Goal: Check status: Check status

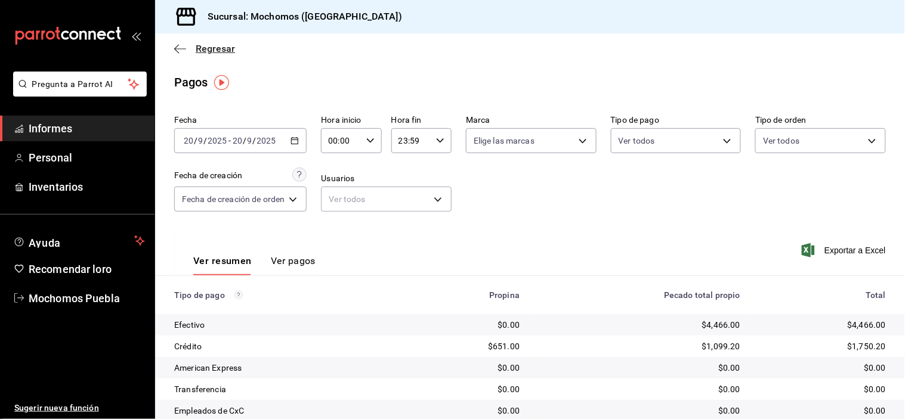
click at [182, 51] on icon "button" at bounding box center [180, 49] width 12 height 11
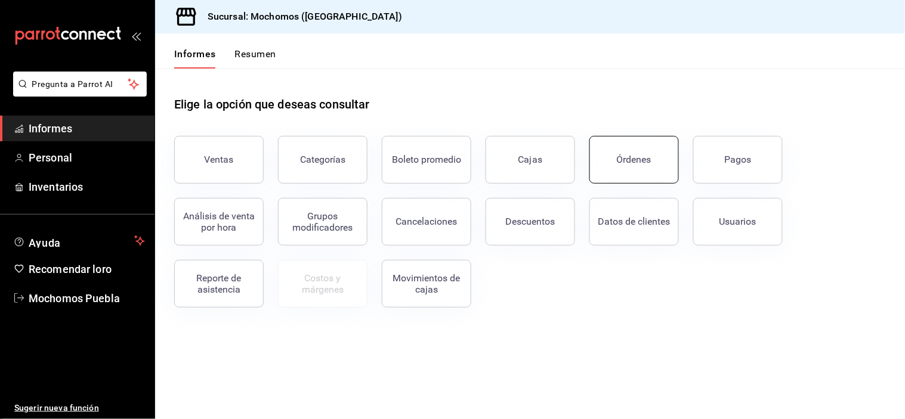
click at [612, 175] on button "Órdenes" at bounding box center [633, 160] width 89 height 48
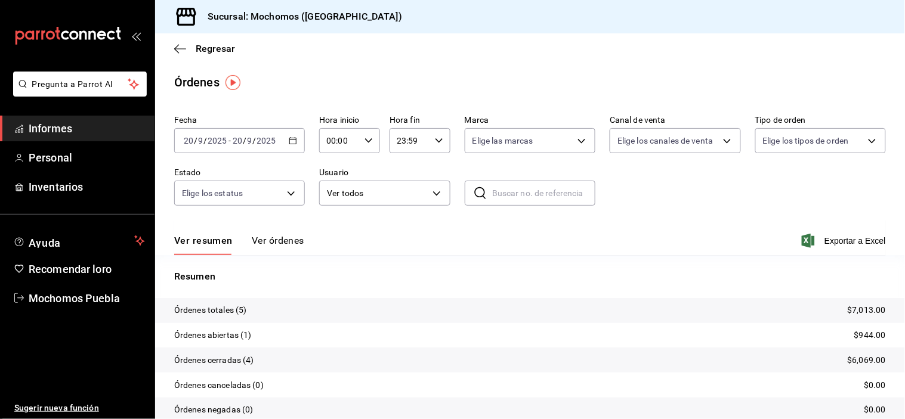
click at [297, 144] on div "[DATE] [DATE] - [DATE] [DATE]" at bounding box center [239, 140] width 131 height 25
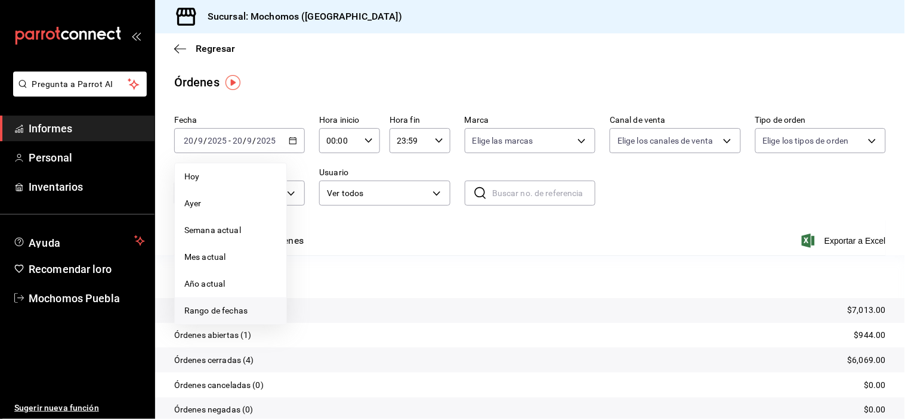
click at [236, 313] on font "Rango de fechas" at bounding box center [215, 311] width 63 height 10
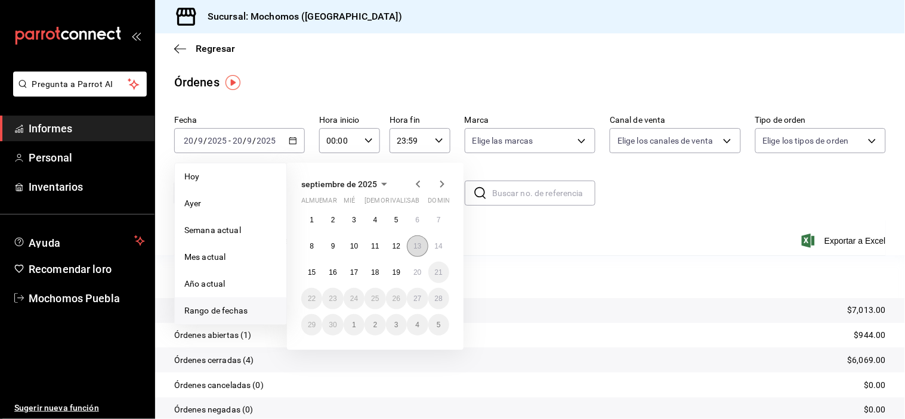
click at [412, 245] on button "13" at bounding box center [417, 246] width 21 height 21
click at [435, 248] on font "14" at bounding box center [439, 246] width 8 height 8
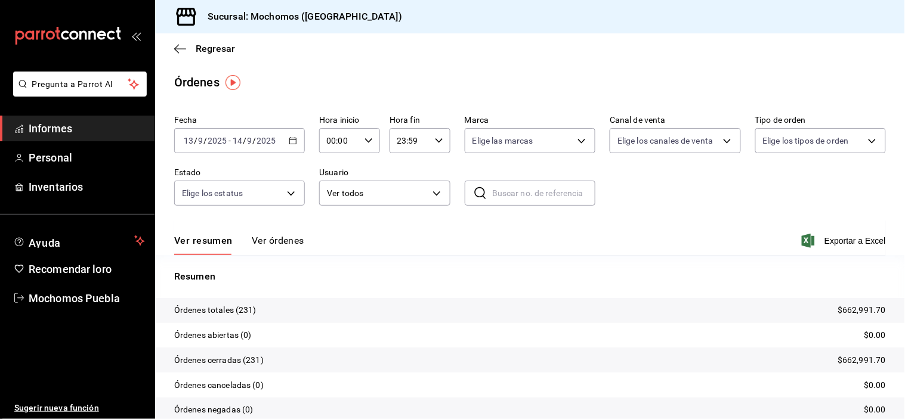
click at [369, 138] on icon "button" at bounding box center [369, 141] width 8 height 8
click at [334, 183] on font "05" at bounding box center [333, 183] width 10 height 10
type input "05:00"
click at [433, 141] on div at bounding box center [452, 209] width 905 height 419
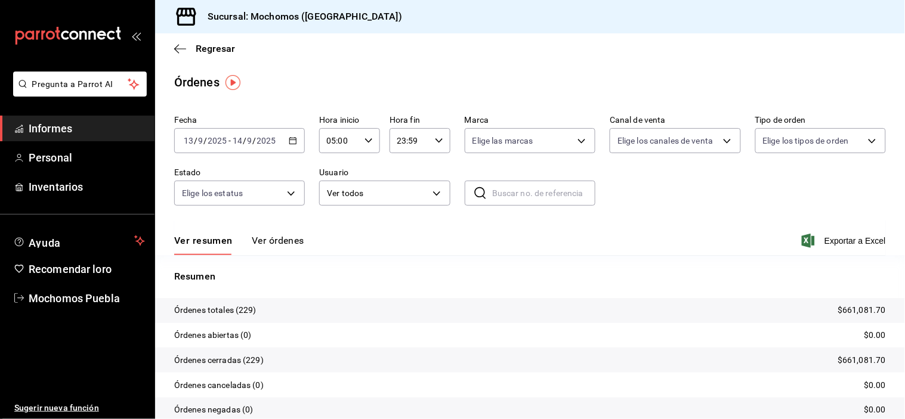
click at [436, 138] on icon "button" at bounding box center [439, 141] width 8 height 8
click at [405, 193] on font "05" at bounding box center [402, 194] width 10 height 10
type input "05:59"
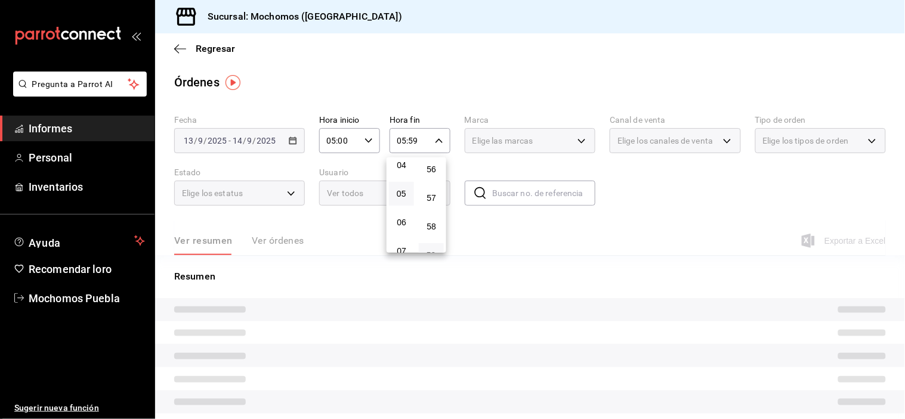
click at [640, 218] on div at bounding box center [452, 209] width 905 height 419
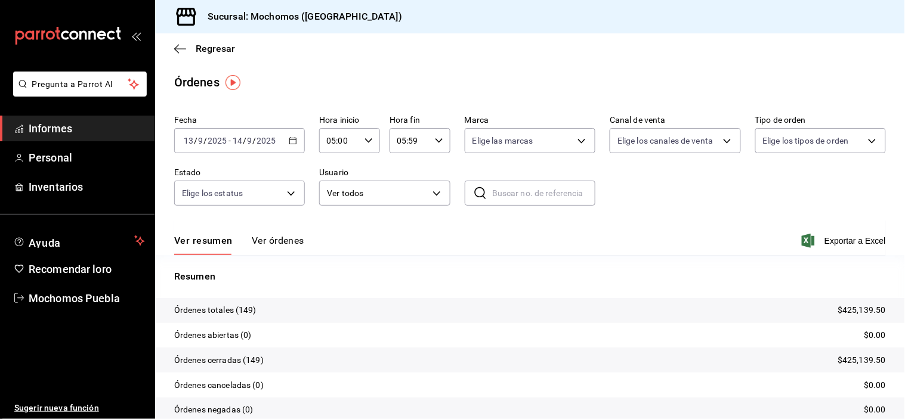
click at [293, 246] on font "Ver órdenes" at bounding box center [278, 240] width 53 height 11
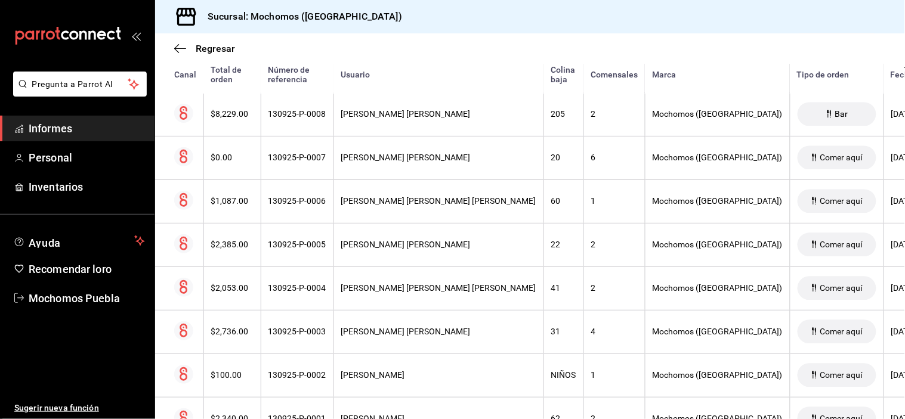
scroll to position [6428, 0]
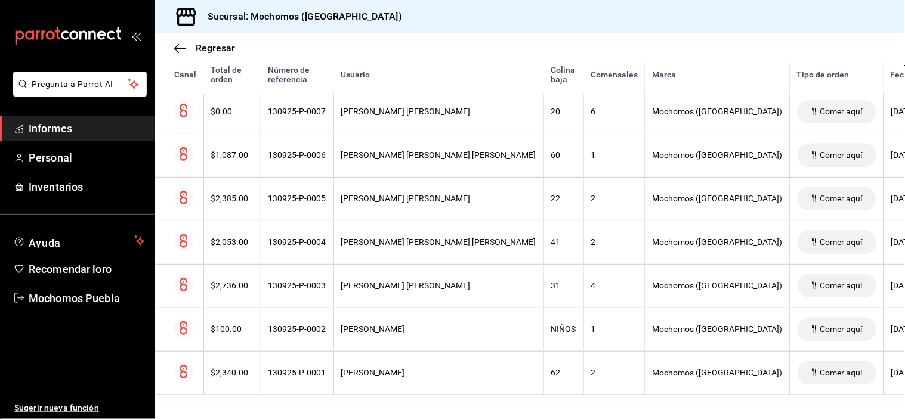
click at [600, 44] on div "Regresar" at bounding box center [530, 48] width 750 height 30
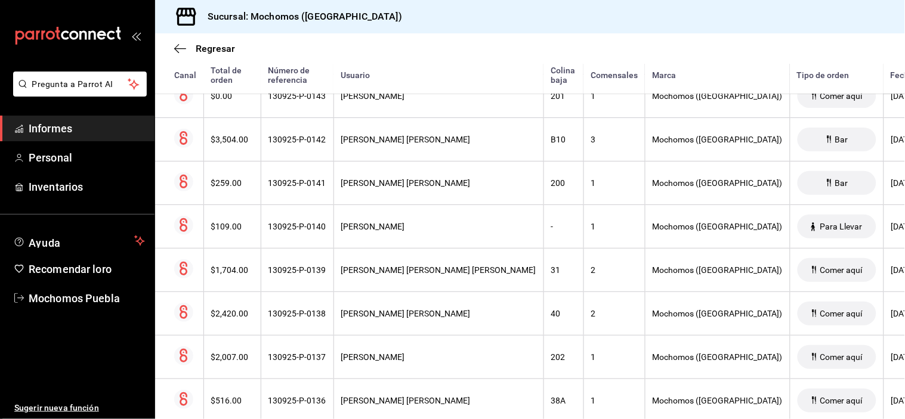
scroll to position [530, 0]
